Goal: Task Accomplishment & Management: Manage account settings

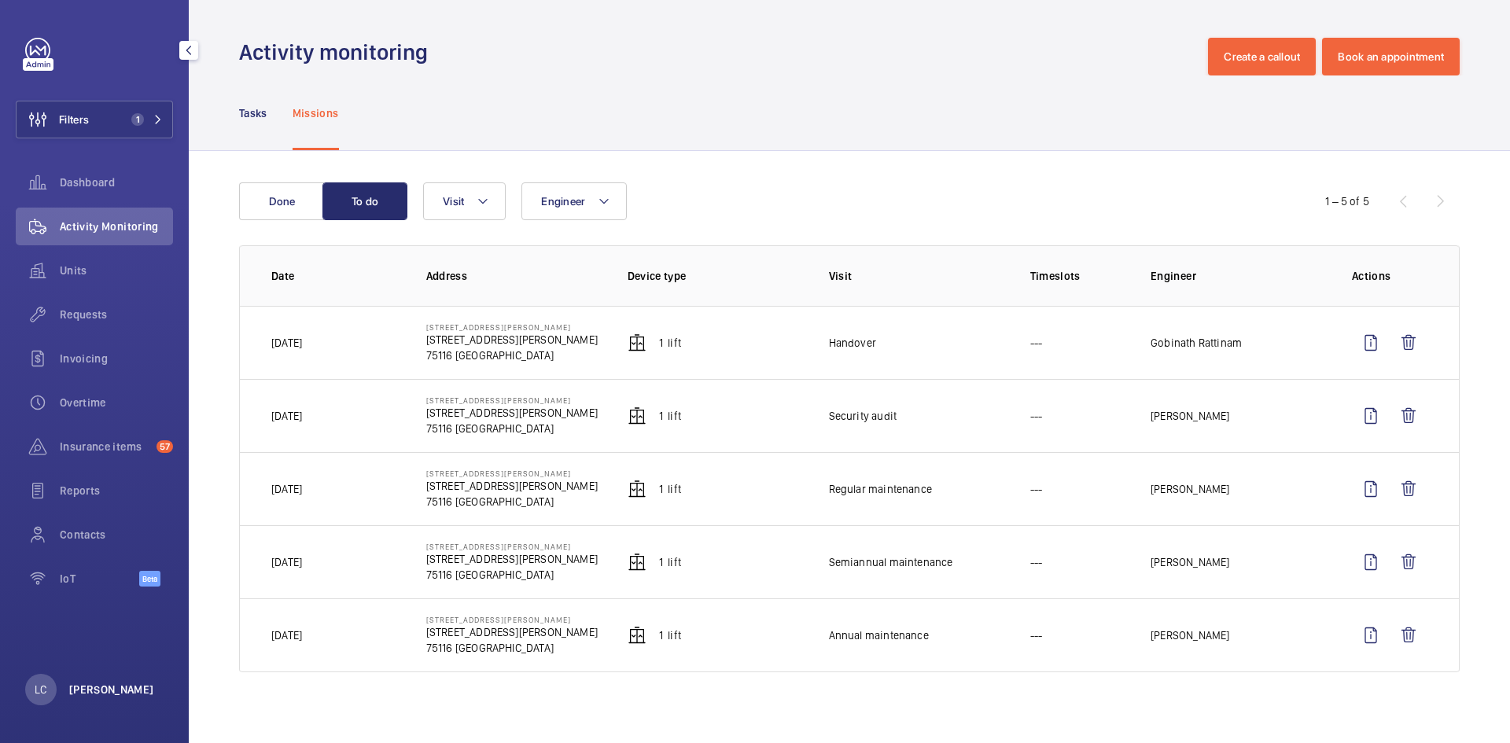
click at [115, 684] on p "[PERSON_NAME]" at bounding box center [111, 690] width 85 height 16
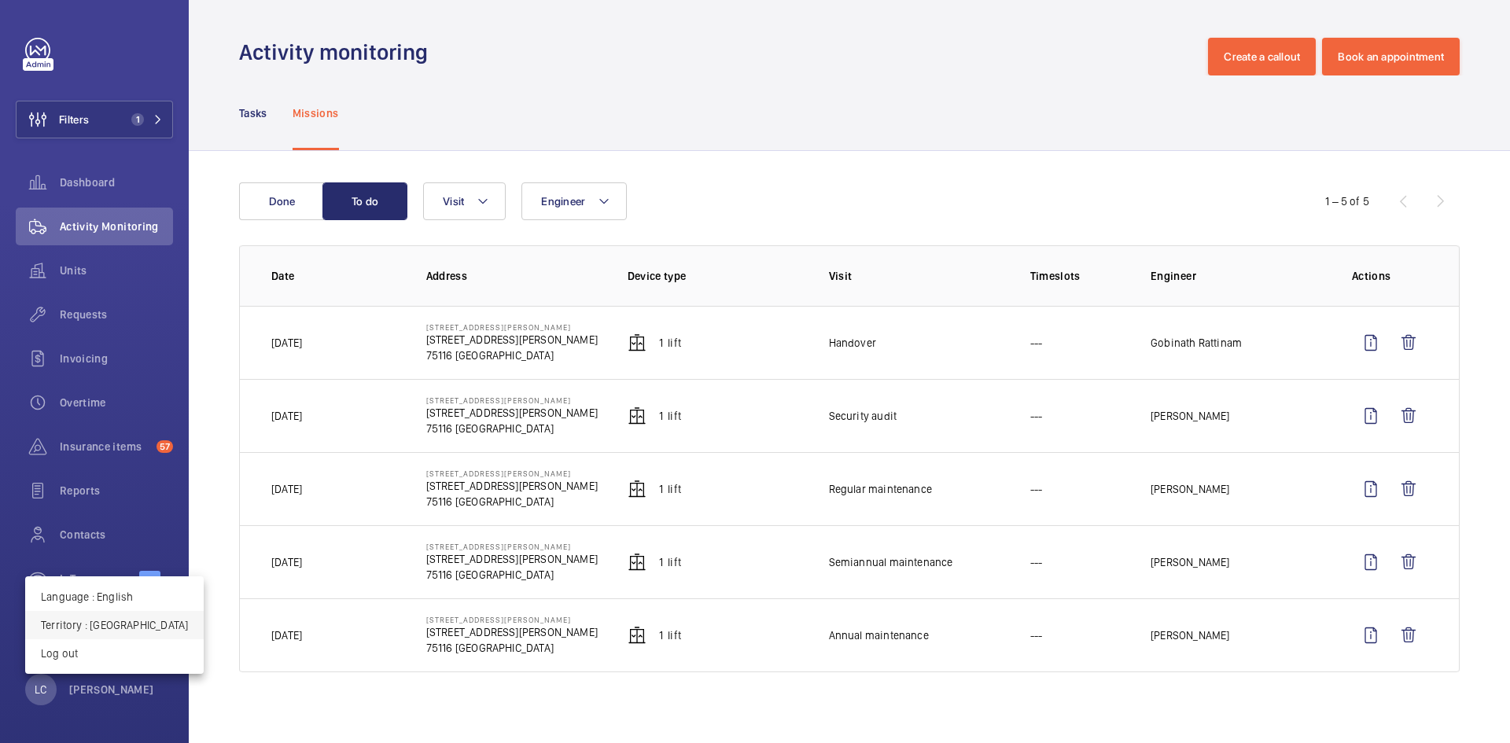
click at [98, 620] on p "Territory : [GEOGRAPHIC_DATA]" at bounding box center [114, 626] width 147 height 16
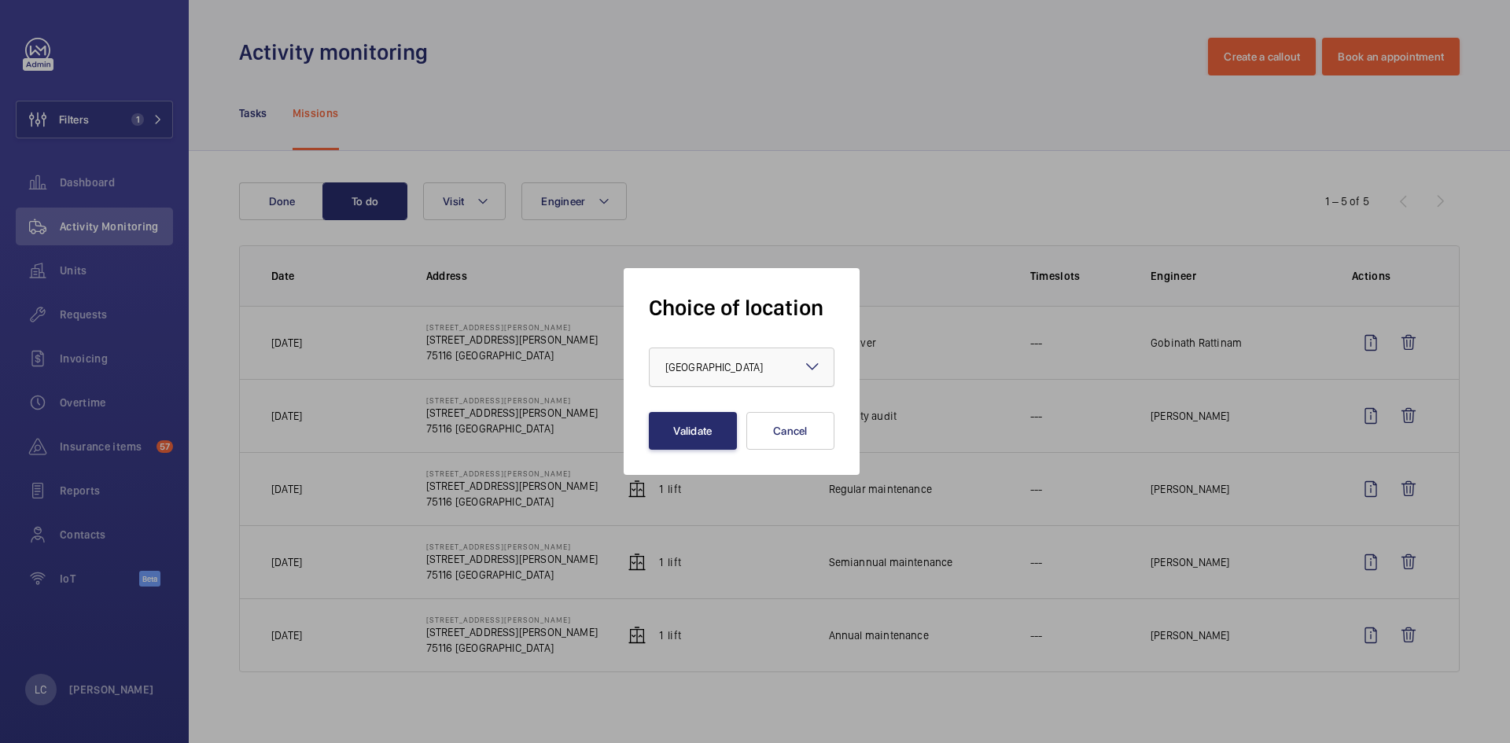
click at [684, 367] on span "[GEOGRAPHIC_DATA]" at bounding box center [715, 367] width 98 height 13
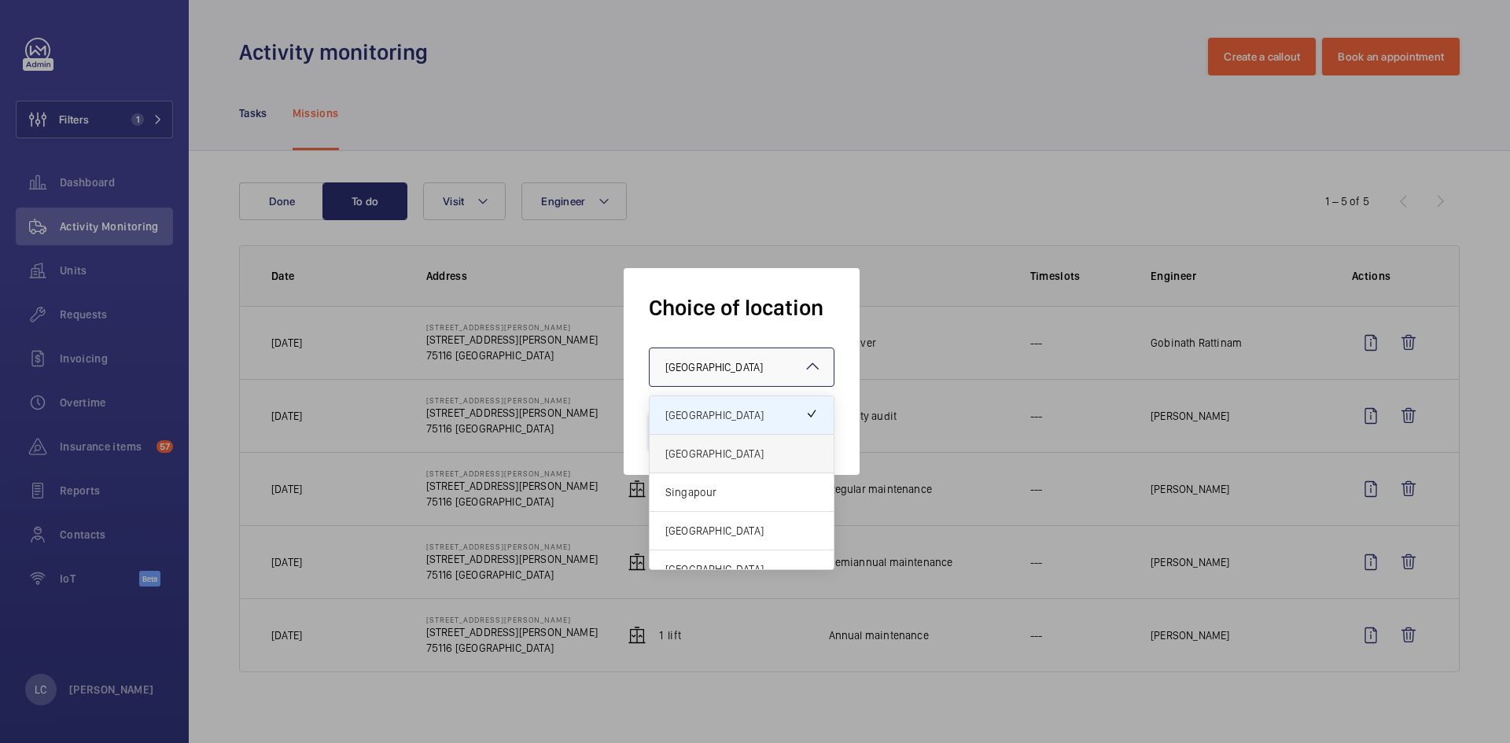
click at [695, 452] on span "[GEOGRAPHIC_DATA]" at bounding box center [742, 454] width 153 height 16
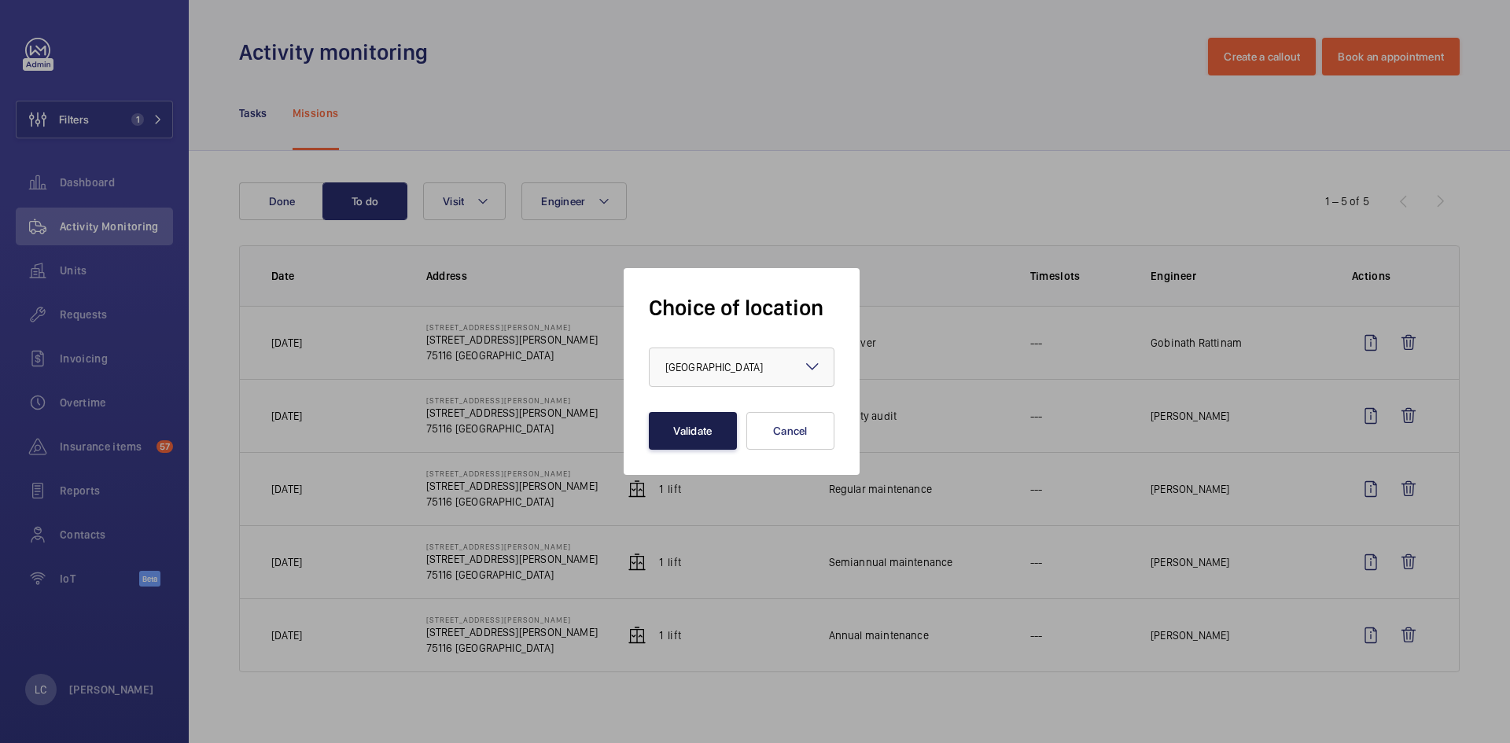
click at [693, 444] on button "Validate" at bounding box center [693, 431] width 88 height 38
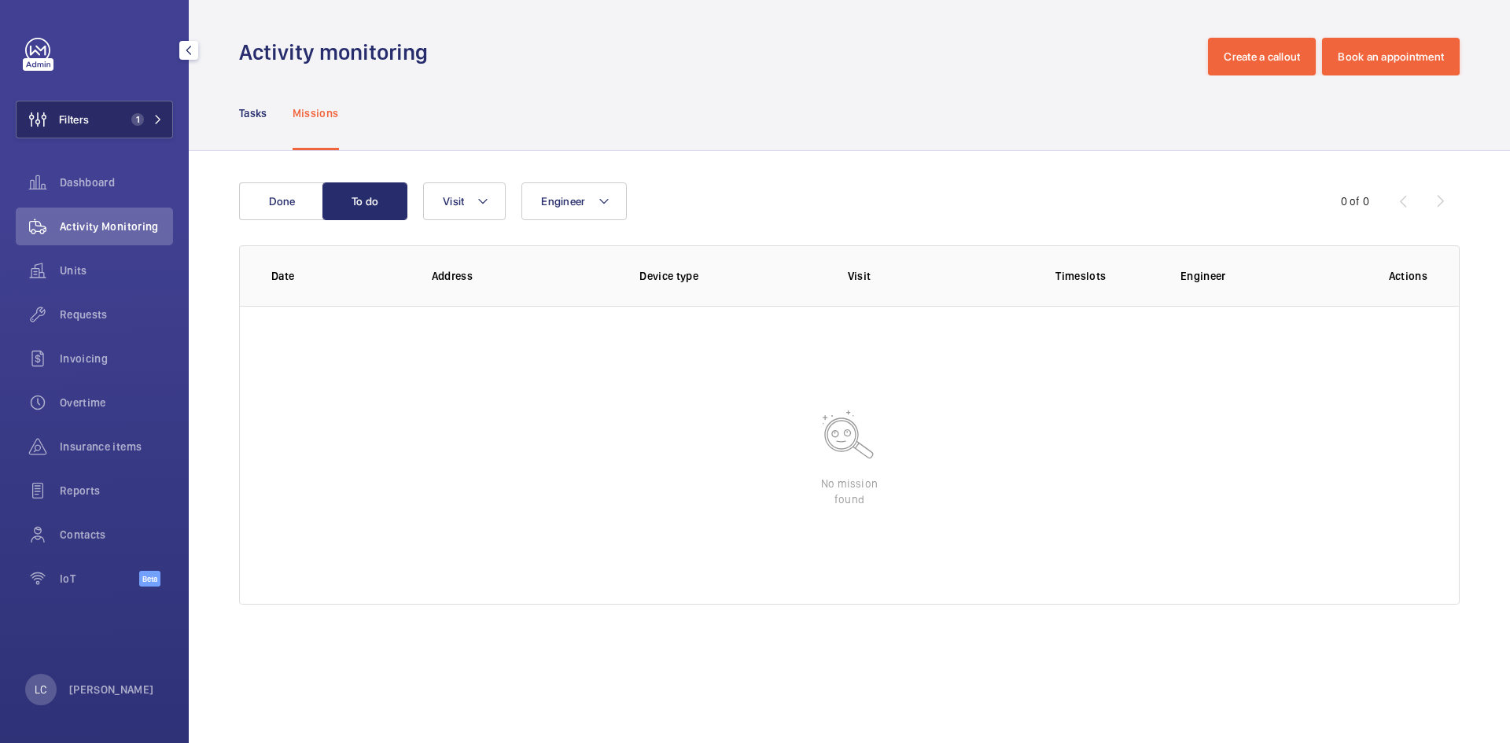
click at [160, 124] on mat-icon at bounding box center [157, 119] width 9 height 9
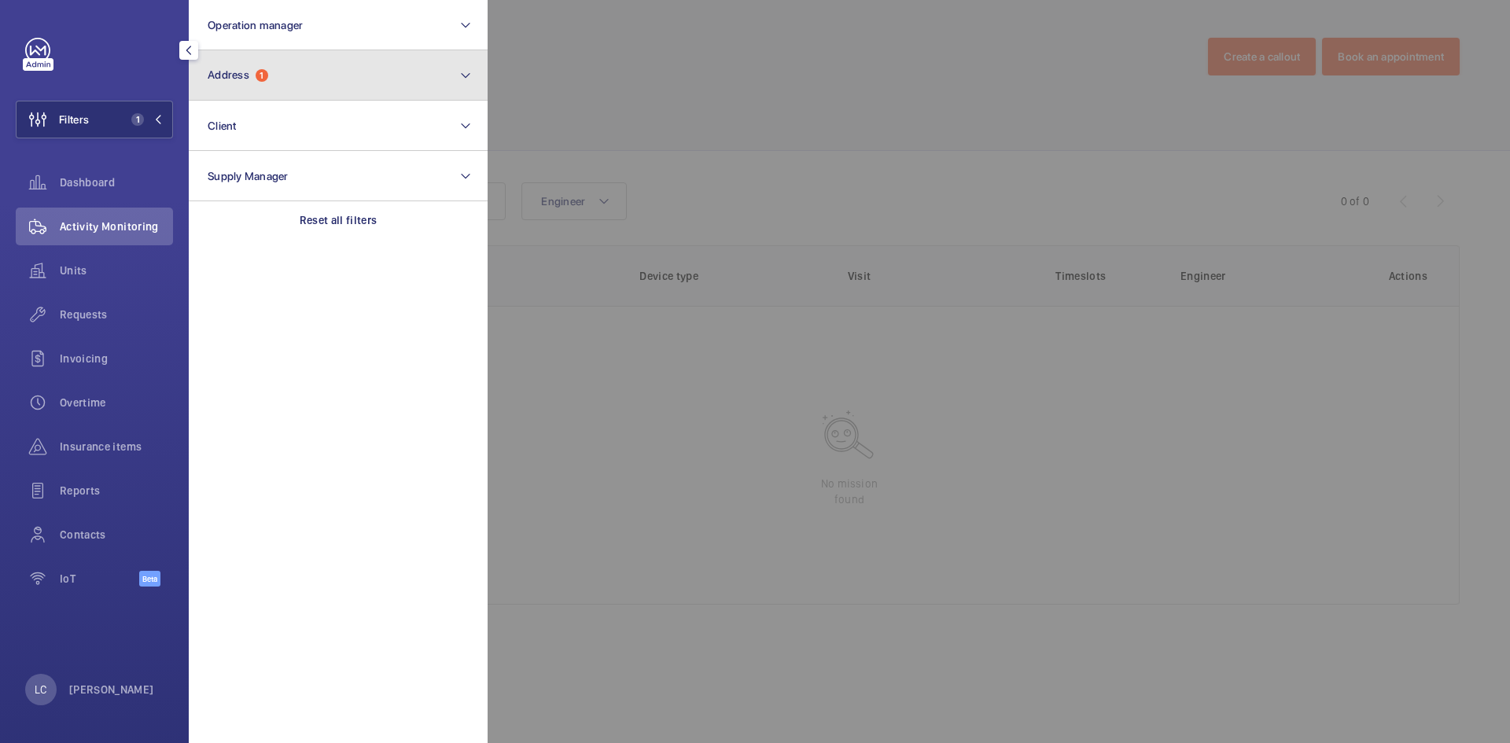
click at [242, 79] on span "Address" at bounding box center [229, 74] width 42 height 13
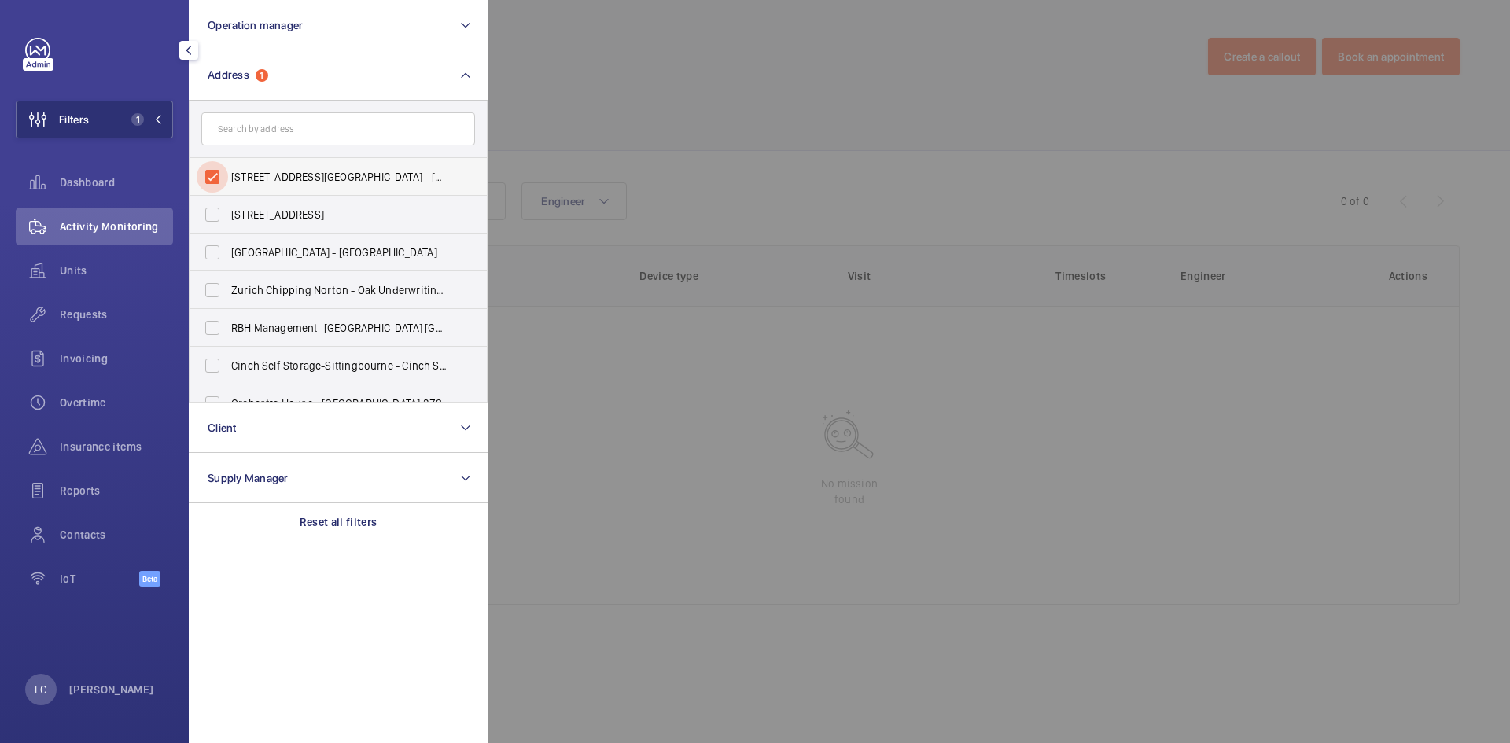
click at [209, 175] on input "33 rue Benjamin franklin - 33 Rue Benjamin Franklin, PARIS 75116" at bounding box center [212, 176] width 31 height 31
checkbox input "false"
click at [228, 131] on input "text" at bounding box center [338, 128] width 274 height 33
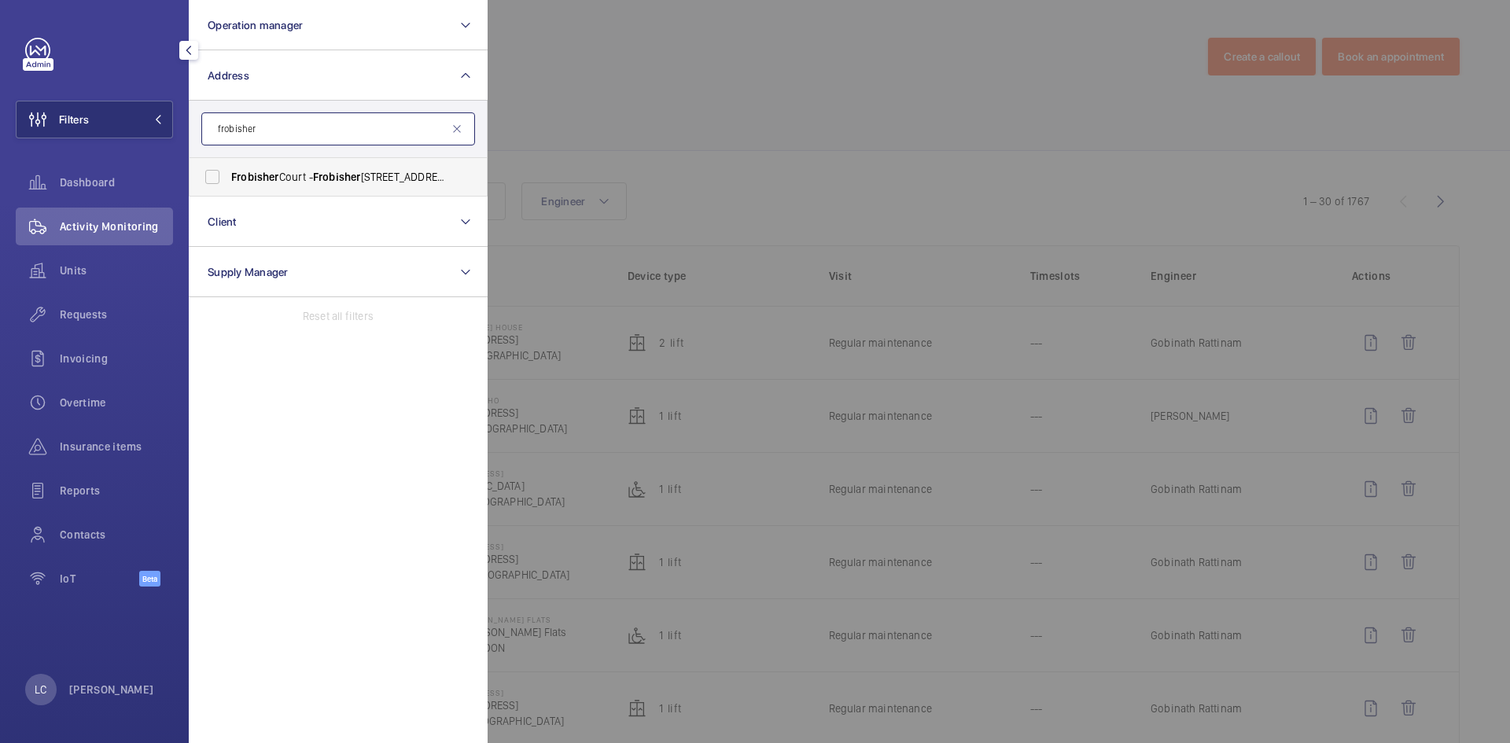
type input "frobisher"
click at [286, 179] on span "Frobisher Court - Frobisher Court, LONDON SE8 5SD" at bounding box center [339, 177] width 216 height 16
click at [228, 179] on input "Frobisher Court - Frobisher Court, LONDON SE8 5SD" at bounding box center [212, 176] width 31 height 31
checkbox input "true"
click at [621, 498] on div at bounding box center [1243, 371] width 1510 height 743
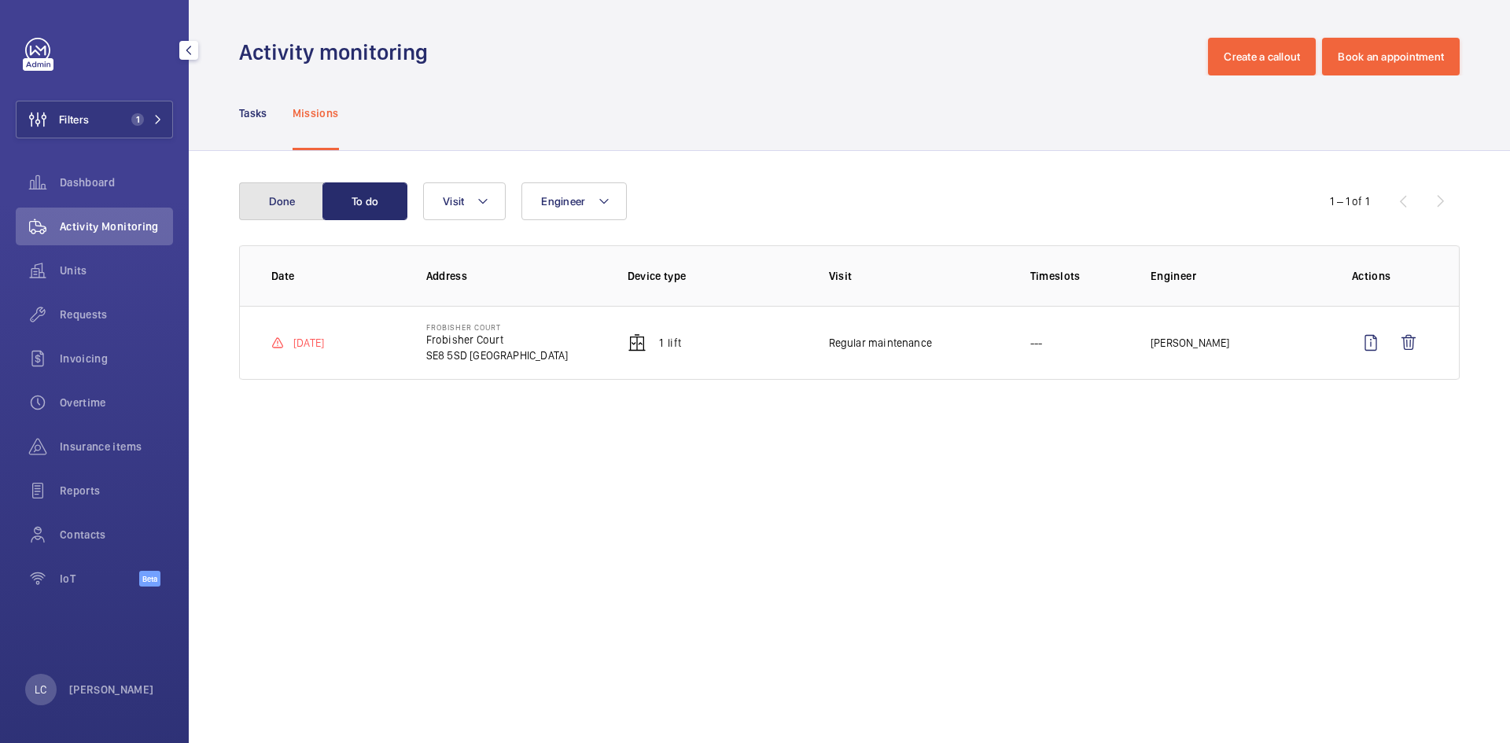
click at [269, 198] on button "Done" at bounding box center [281, 202] width 85 height 38
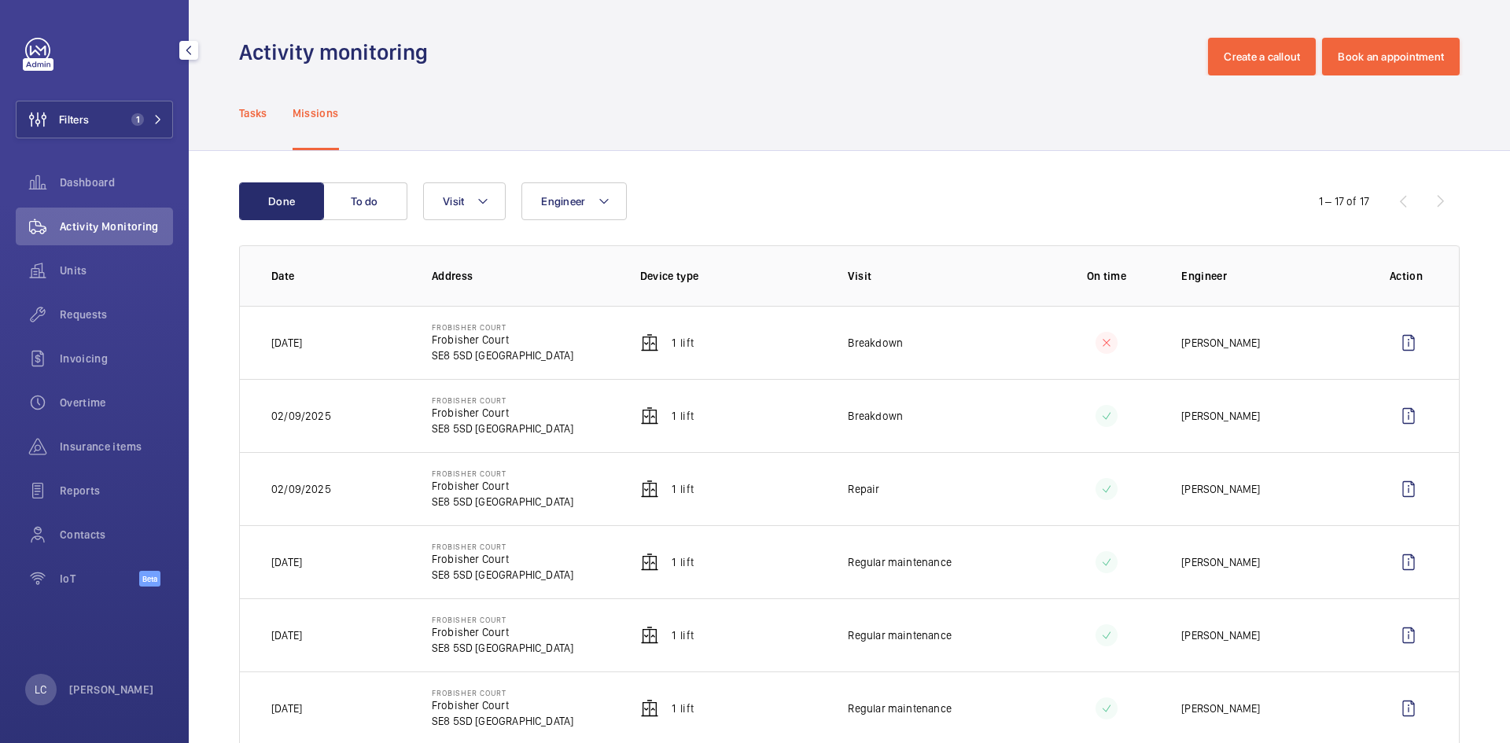
click at [266, 118] on p "Tasks" at bounding box center [253, 113] width 28 height 16
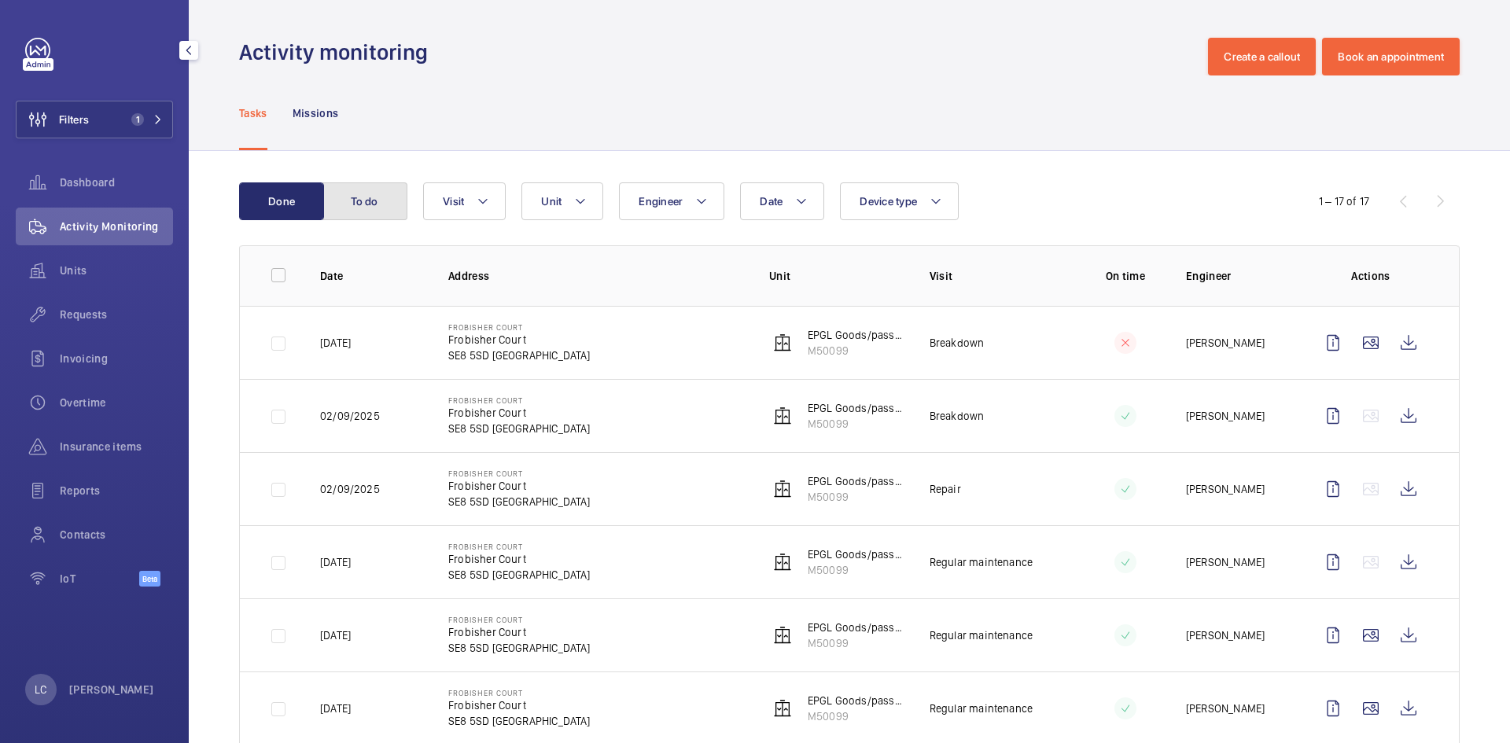
click at [365, 214] on button "To do" at bounding box center [365, 202] width 85 height 38
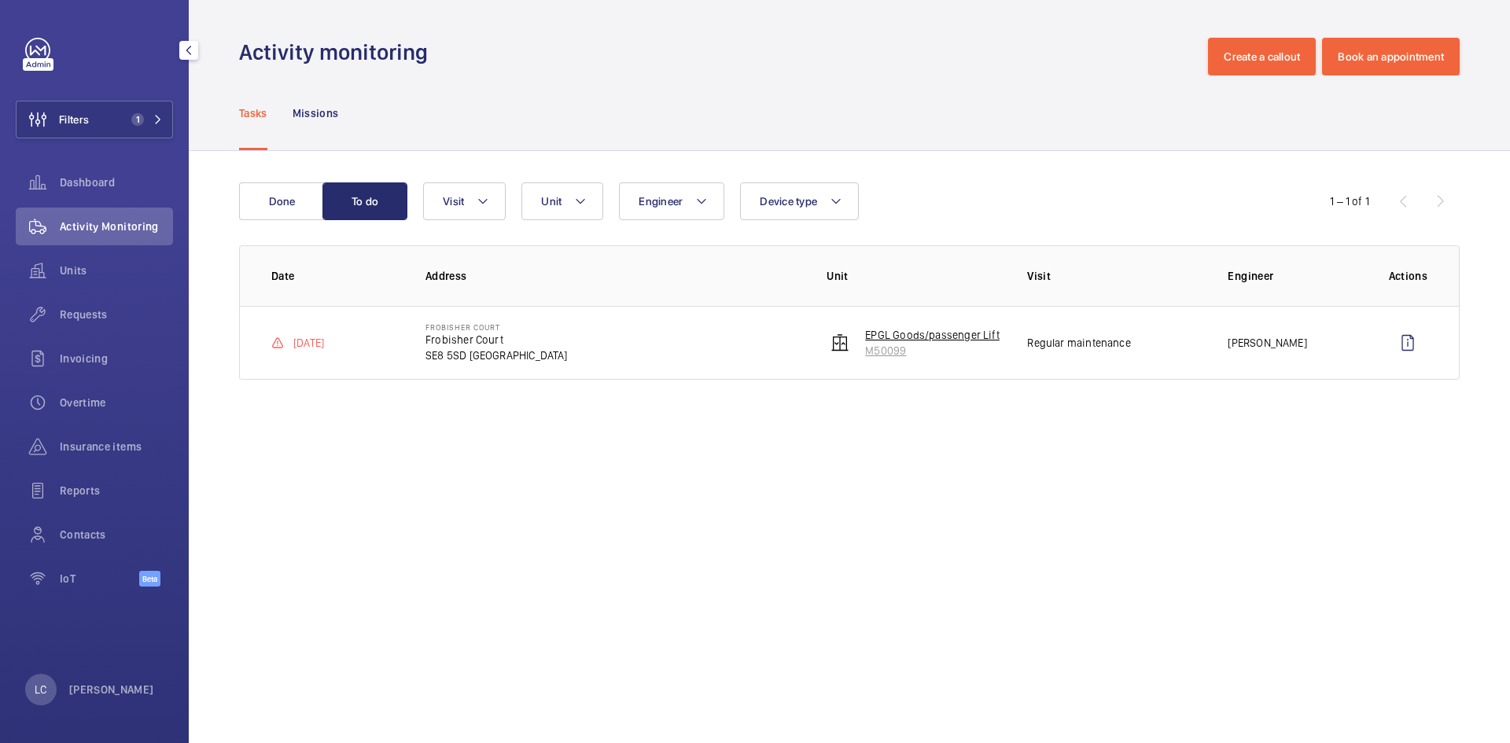
click at [891, 348] on p "M50099" at bounding box center [932, 351] width 135 height 16
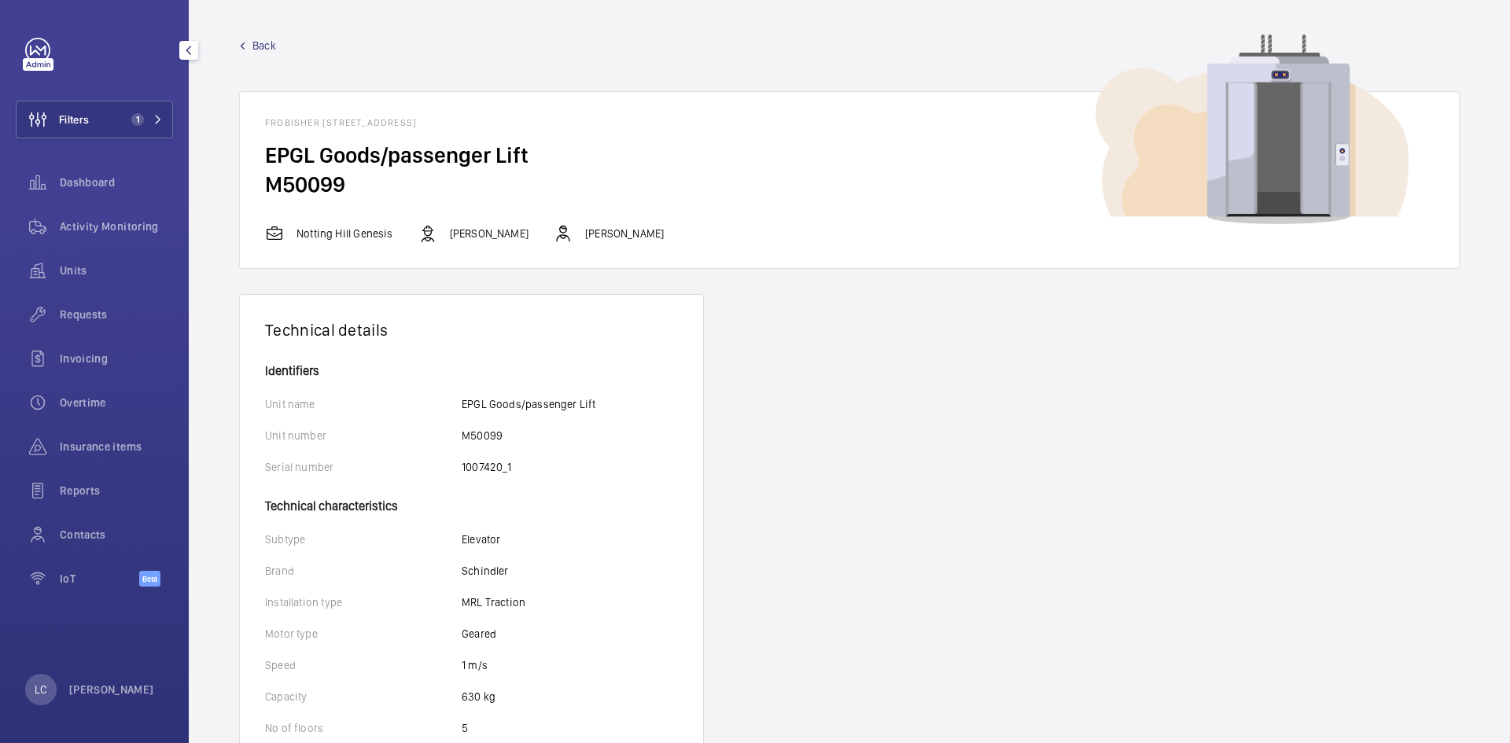
click at [259, 46] on span "Back" at bounding box center [265, 46] width 24 height 16
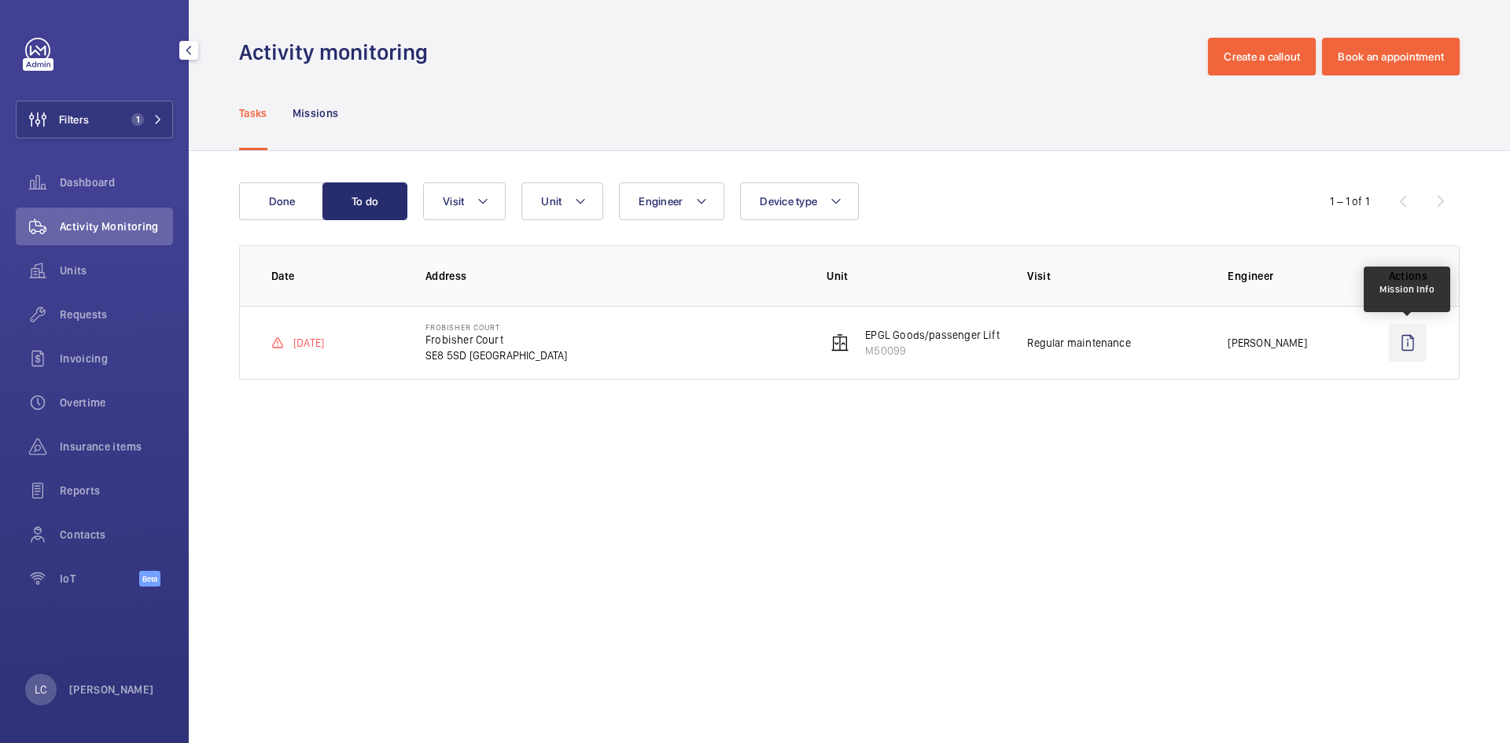
click at [1401, 345] on wm-front-icon-button at bounding box center [1408, 343] width 38 height 38
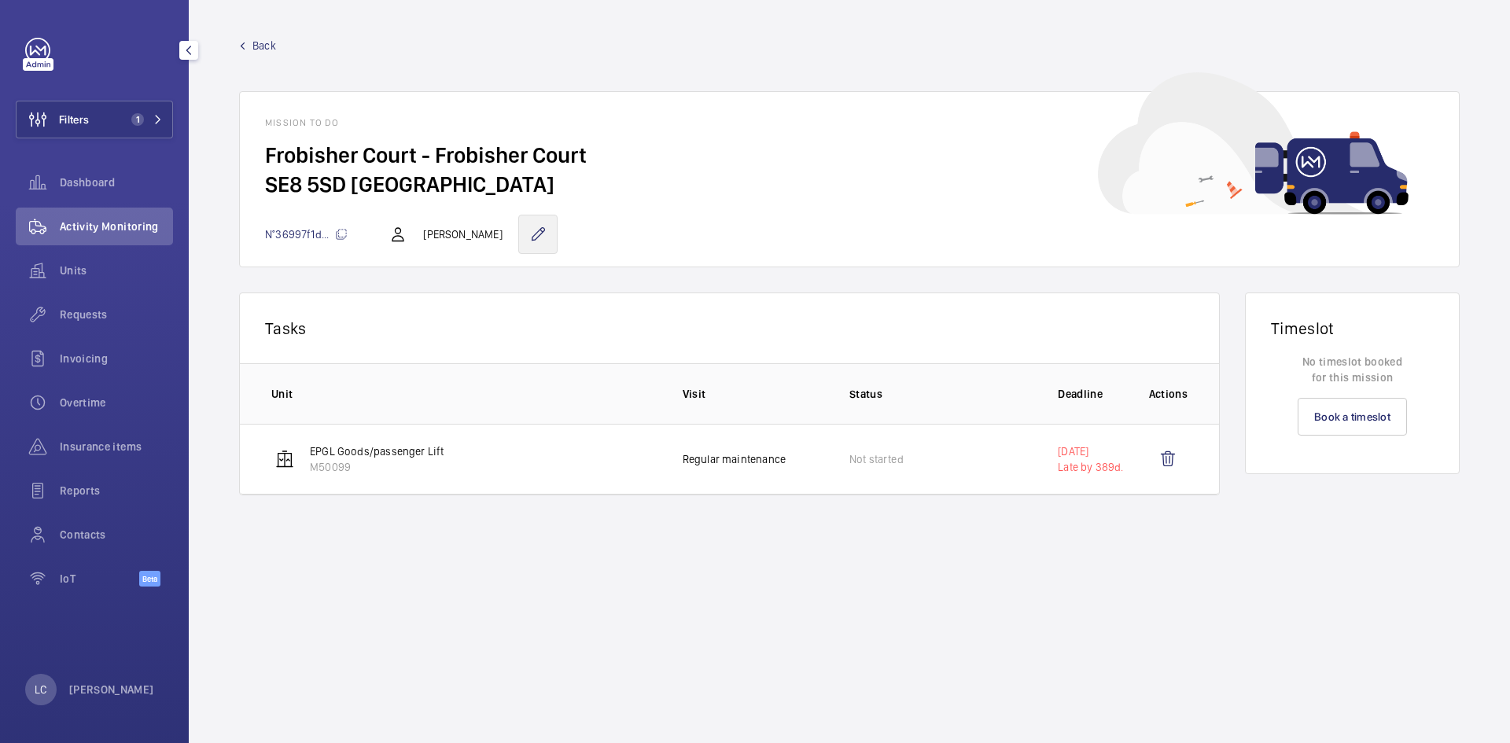
click at [530, 243] on wm-front-icon-button at bounding box center [537, 234] width 39 height 39
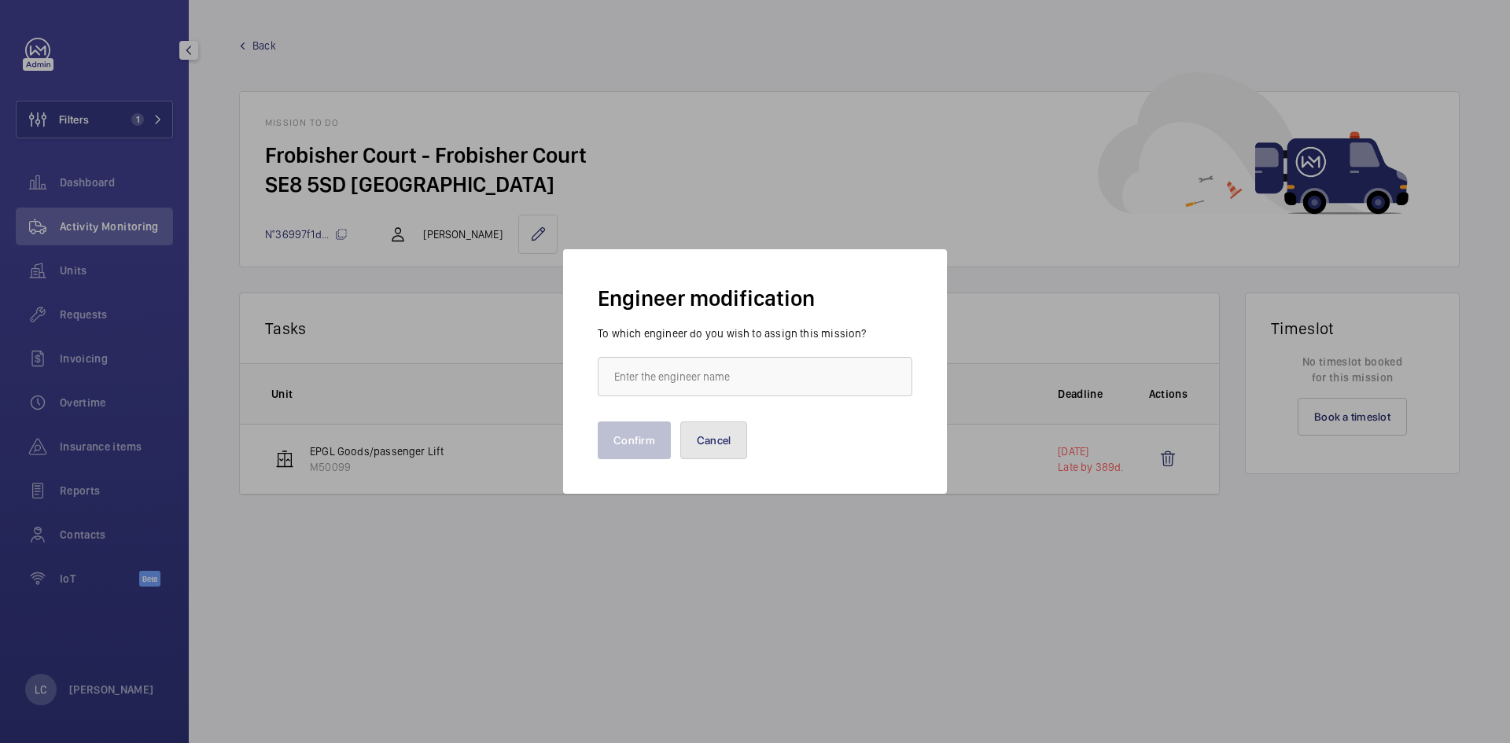
click at [700, 452] on button "Cancel" at bounding box center [714, 441] width 68 height 38
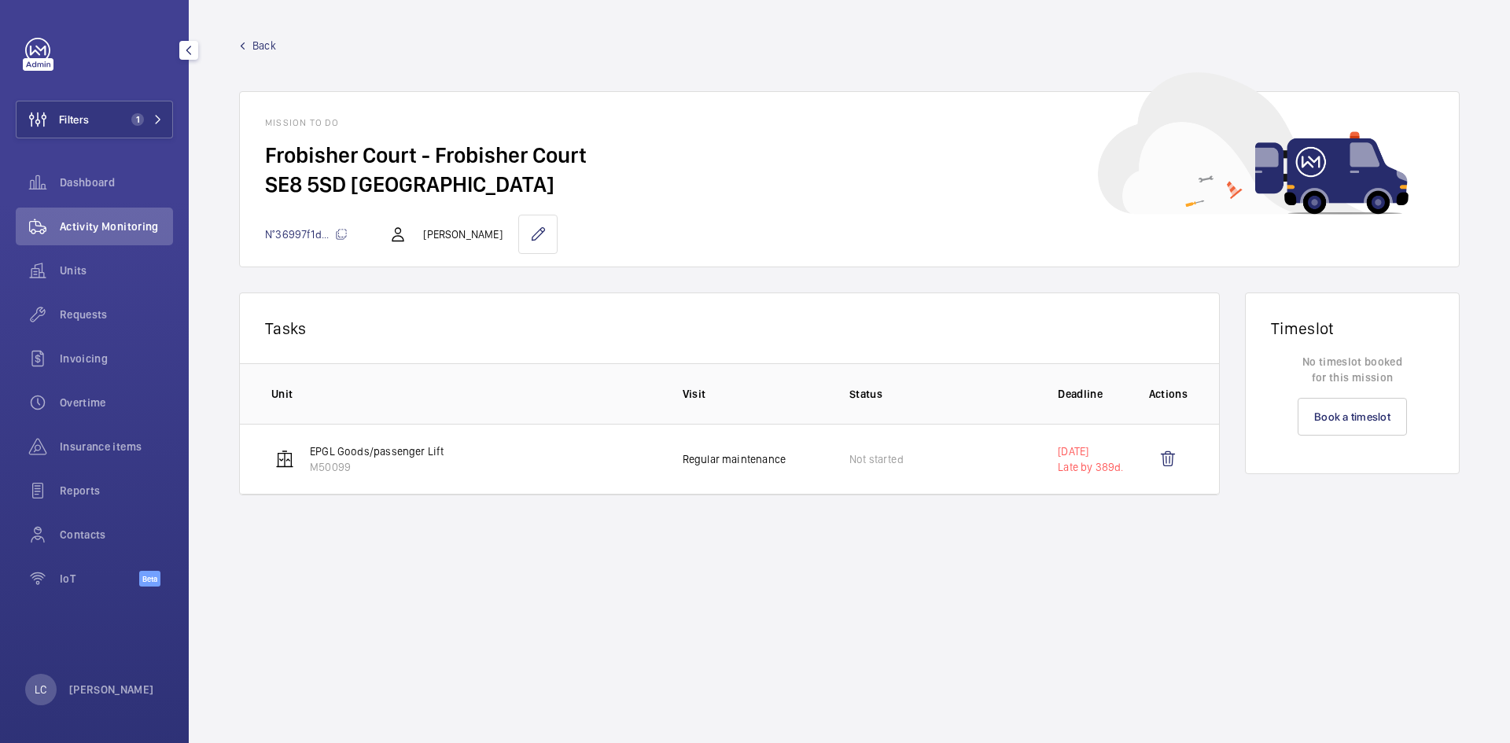
click at [302, 237] on span "N°36997f1d..." at bounding box center [306, 234] width 83 height 13
click at [475, 639] on wm-front-mission-details "Back Mission to do Frobisher Court - Frobisher Court SE8 5SD LONDON N°36997f1d.…" at bounding box center [850, 371] width 1322 height 743
click at [79, 272] on span "Units" at bounding box center [116, 271] width 113 height 16
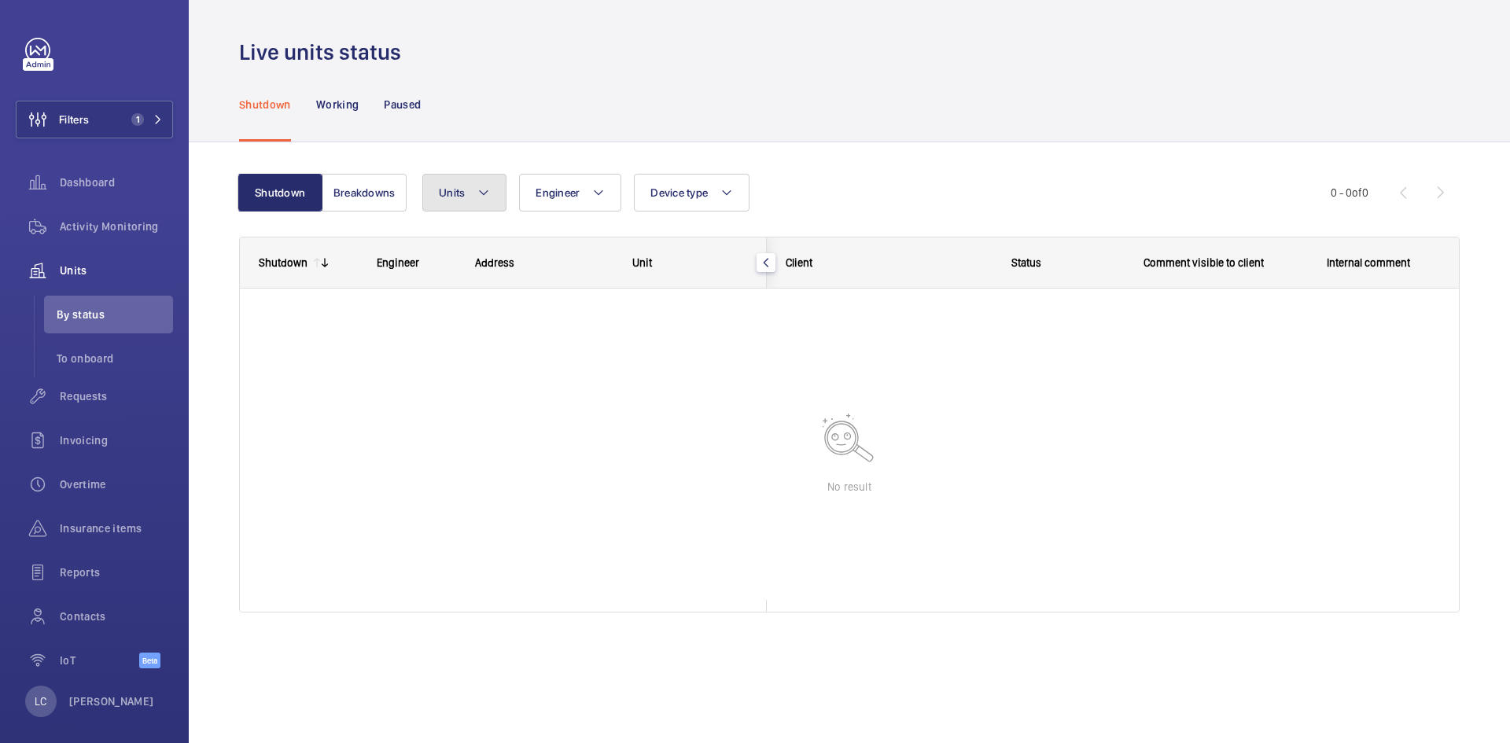
click at [476, 198] on button "Units" at bounding box center [464, 193] width 84 height 38
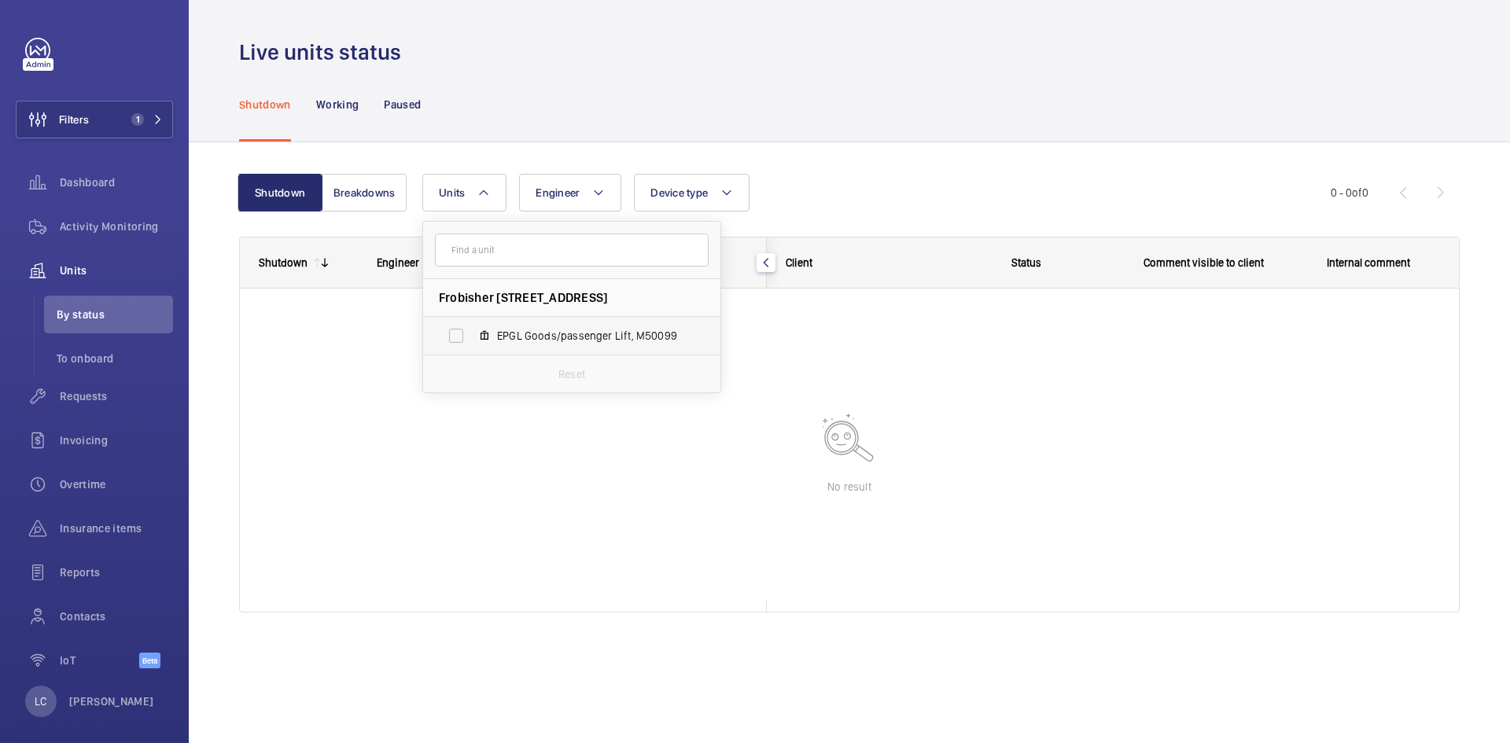
click at [534, 344] on label "EPGL Goods/passenger Lift, M50099" at bounding box center [559, 336] width 272 height 38
click at [472, 344] on input "EPGL Goods/passenger Lift, M50099" at bounding box center [456, 335] width 31 height 31
checkbox input "true"
click at [333, 93] on div "Working" at bounding box center [337, 104] width 42 height 75
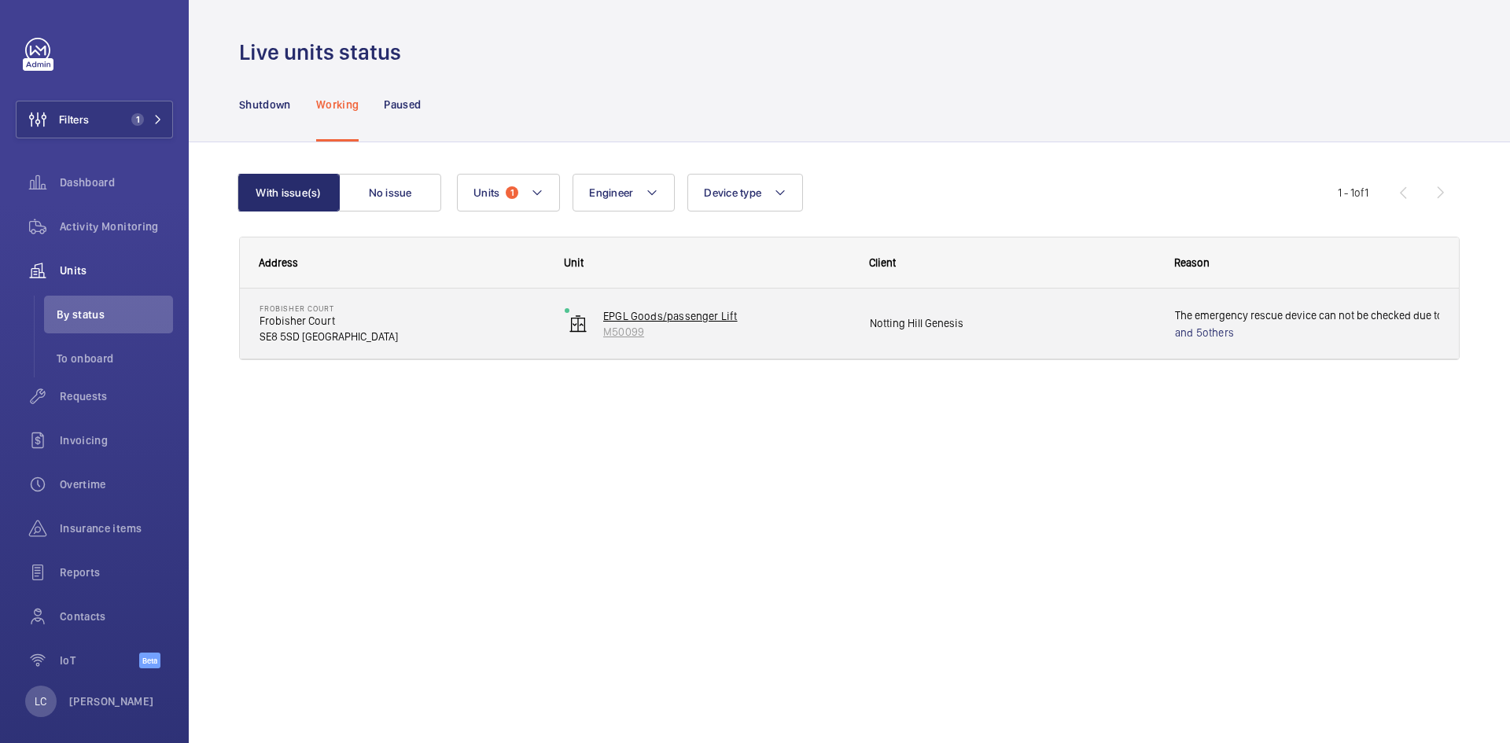
click at [669, 317] on p "EPGL Goods/passenger Lift" at bounding box center [726, 316] width 246 height 16
